Goal: Transaction & Acquisition: Obtain resource

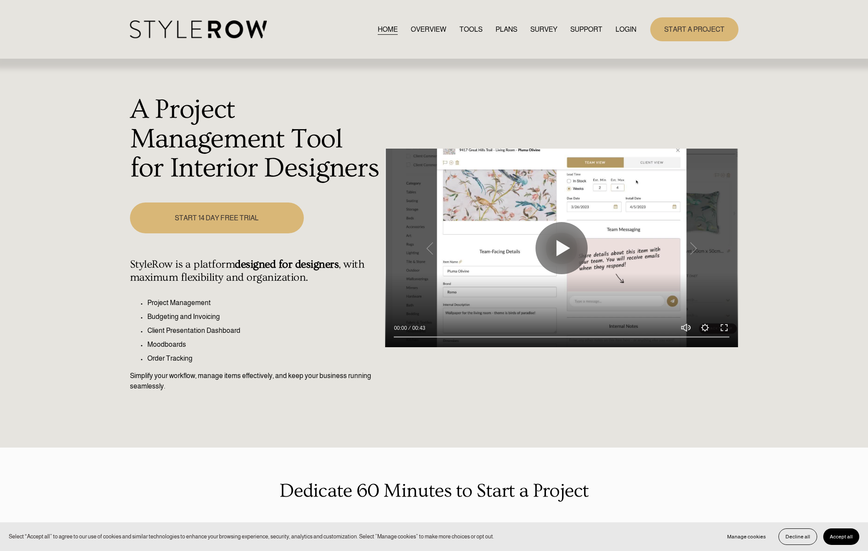
click at [626, 26] on link "LOGIN" at bounding box center [625, 29] width 21 height 12
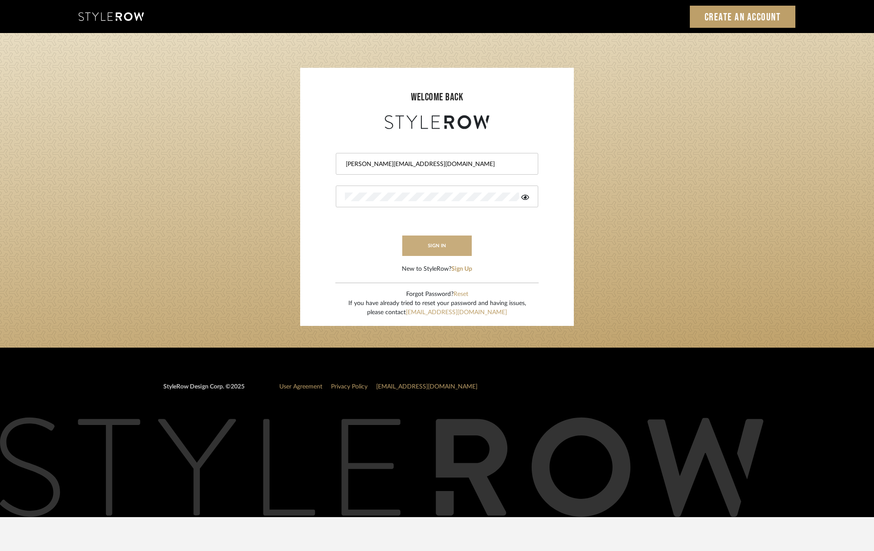
click at [435, 248] on button "sign in" at bounding box center [437, 245] width 70 height 20
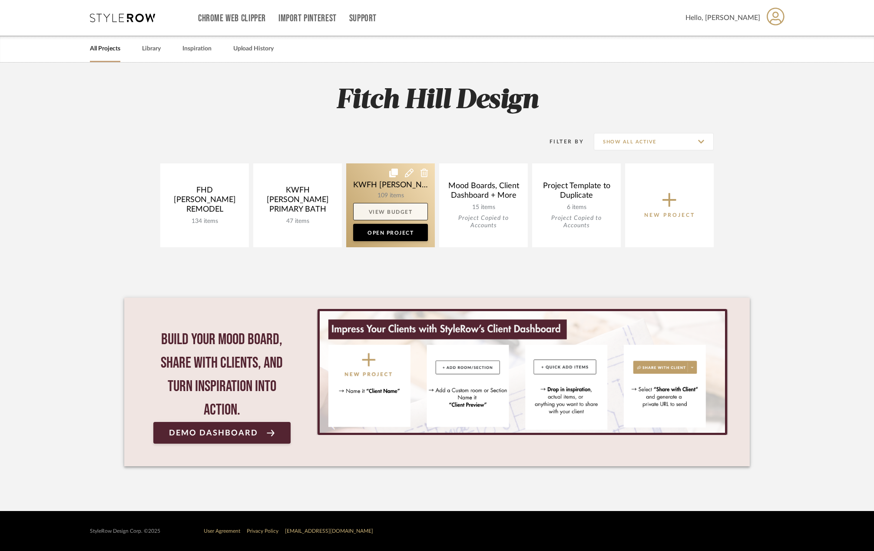
click at [412, 209] on link "View Budget" at bounding box center [390, 211] width 75 height 17
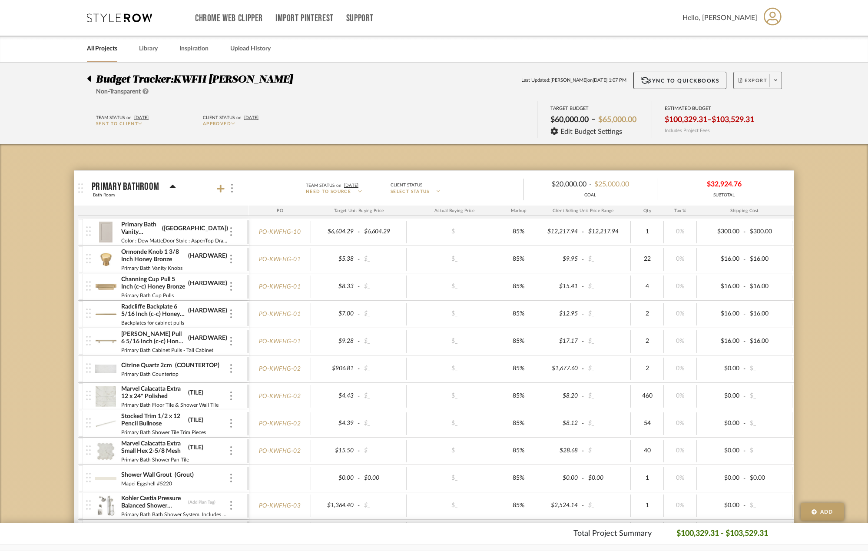
click at [778, 81] on span at bounding box center [775, 80] width 12 height 13
click at [779, 100] on button "Export PDF" at bounding box center [773, 105] width 83 height 21
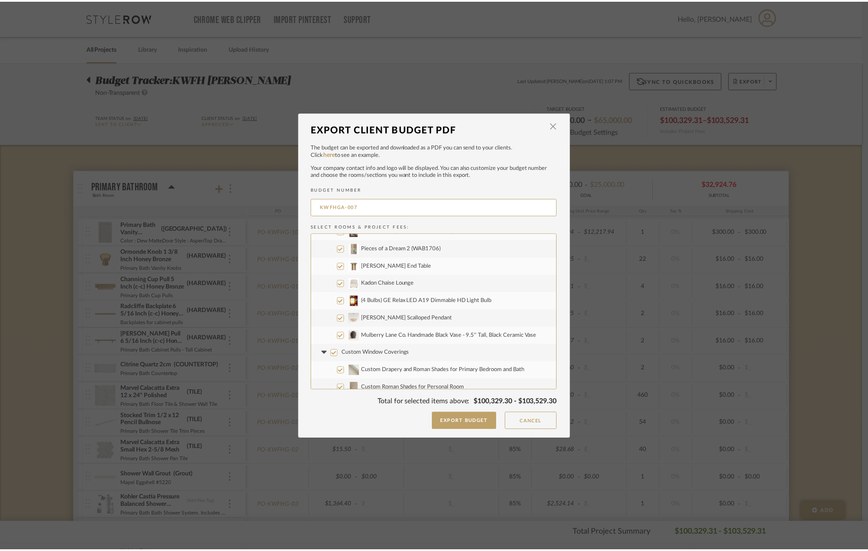
scroll to position [1947, 0]
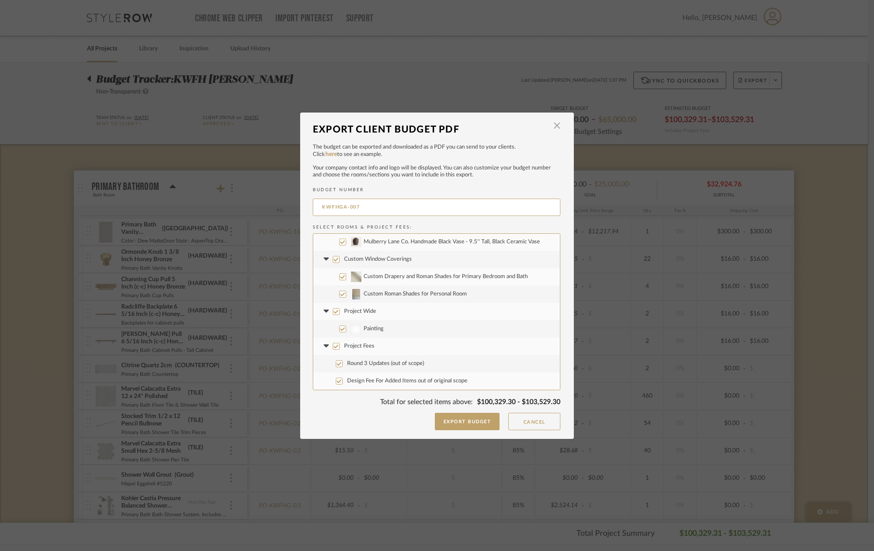
click at [333, 312] on input "Project Wide" at bounding box center [336, 311] width 7 height 7
checkbox input "false"
click at [334, 347] on input "Project Fees" at bounding box center [336, 346] width 7 height 7
checkbox input "false"
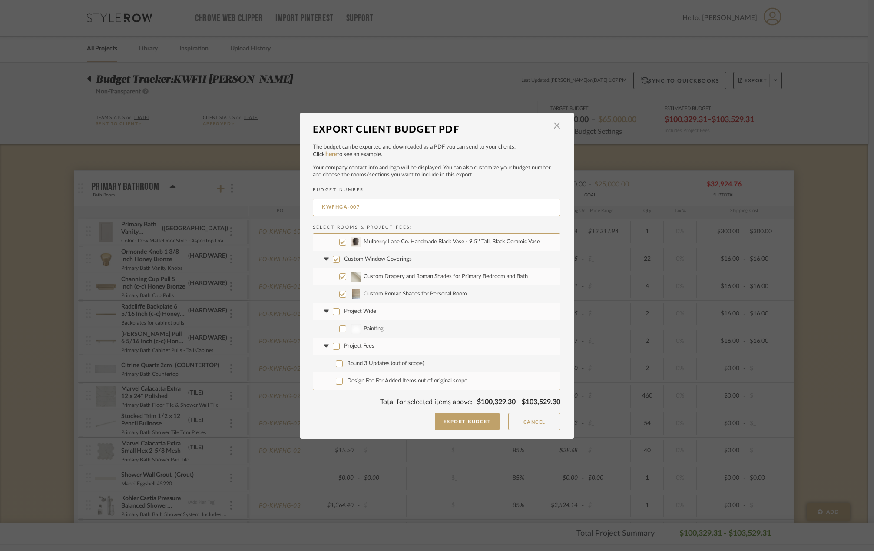
checkbox input "false"
click at [477, 422] on button "Export Budget" at bounding box center [467, 421] width 65 height 17
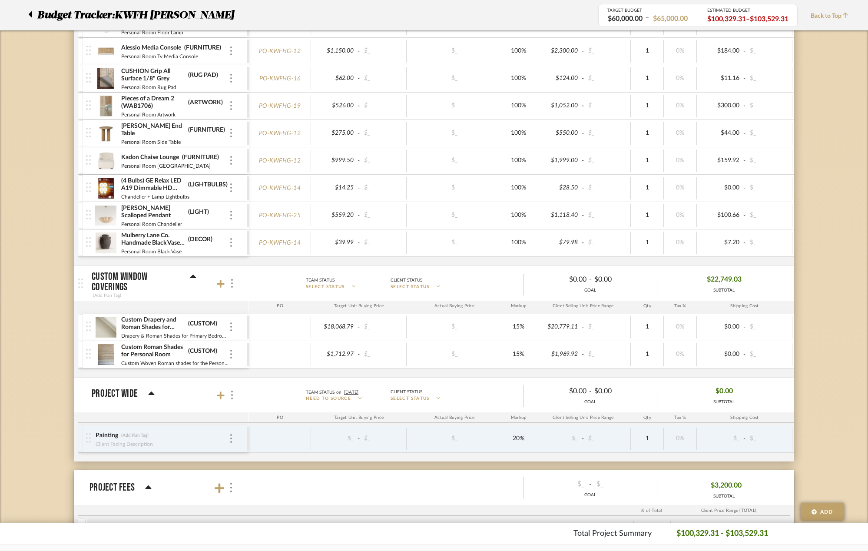
scroll to position [3351, 0]
